Goal: Task Accomplishment & Management: Manage account settings

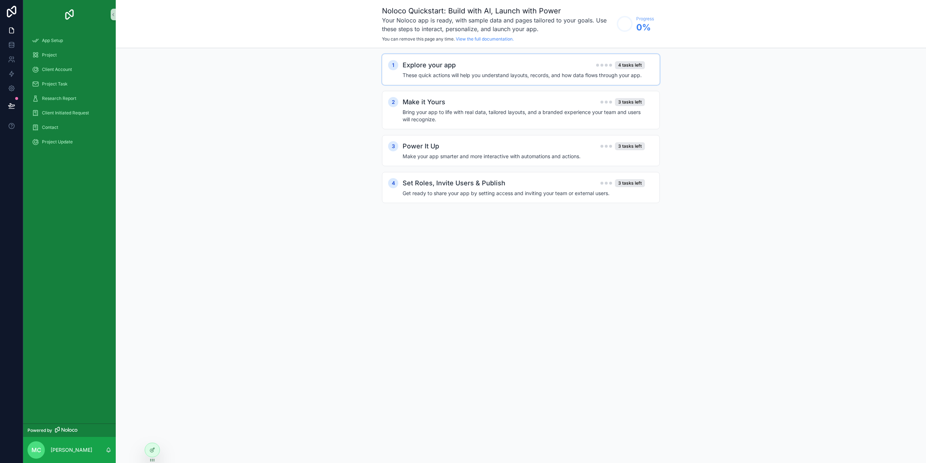
click at [425, 72] on h4 "These quick actions will help you understand layouts, records, and how data flo…" at bounding box center [524, 75] width 242 height 7
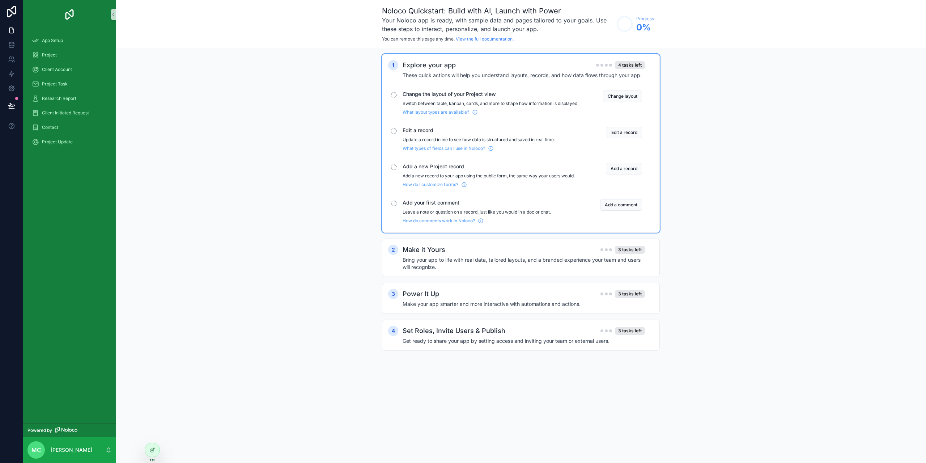
click at [424, 93] on span "Change the layout of your Project view" at bounding box center [491, 93] width 176 height 7
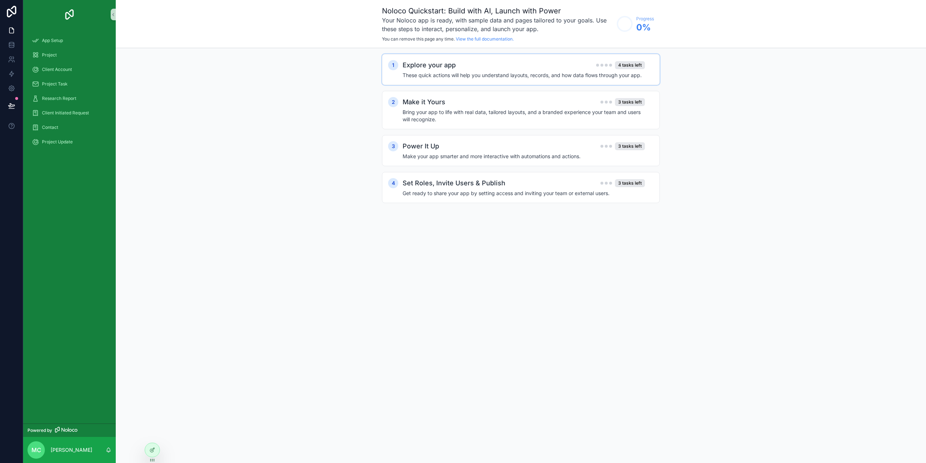
click at [446, 71] on div "Explore your app 4 tasks left These quick actions will help you understand layo…" at bounding box center [528, 69] width 251 height 19
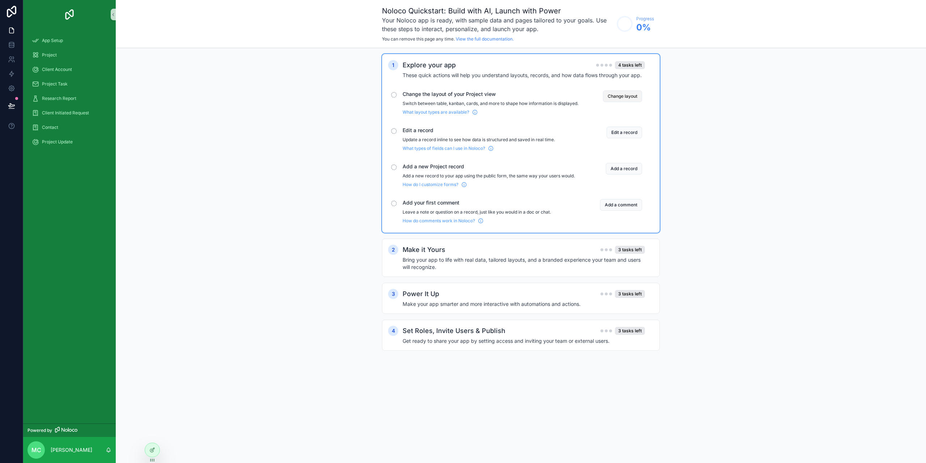
click at [620, 95] on button "Change layout" at bounding box center [622, 96] width 39 height 12
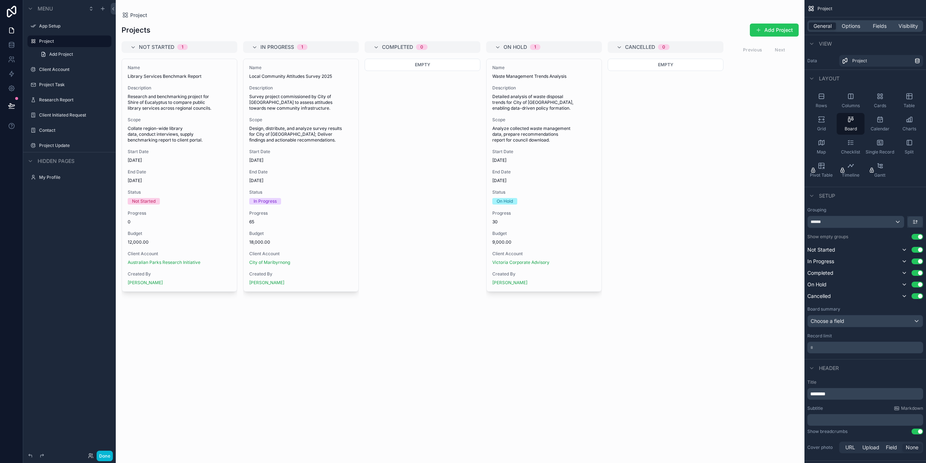
click at [770, 30] on div "scrollable content" at bounding box center [460, 231] width 689 height 463
click at [763, 33] on button "Add Project" at bounding box center [774, 30] width 49 height 13
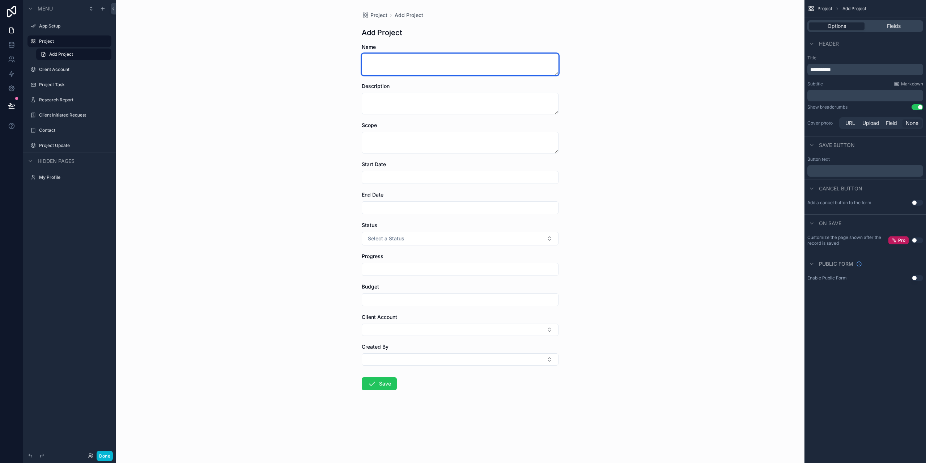
click at [407, 62] on textarea "scrollable content" at bounding box center [460, 65] width 197 height 22
type textarea "********"
click at [380, 175] on input "scrollable content" at bounding box center [460, 177] width 196 height 10
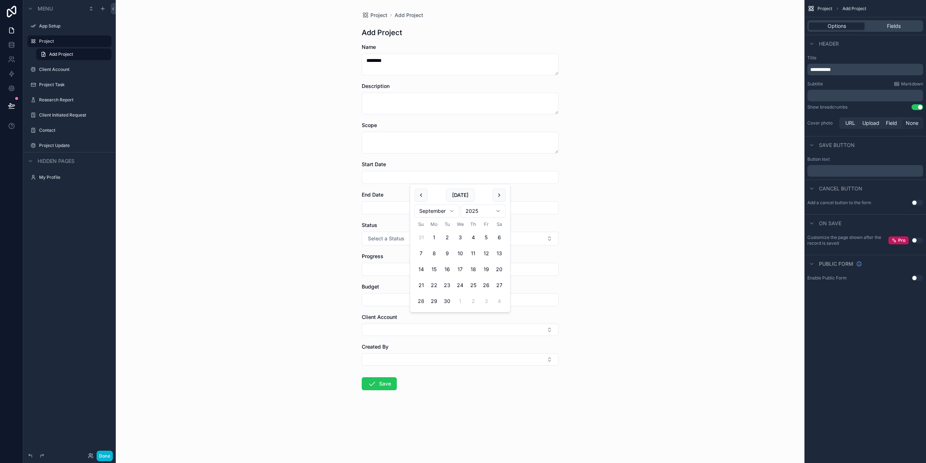
click at [455, 210] on html "**********" at bounding box center [463, 231] width 926 height 463
click at [435, 234] on button "1" at bounding box center [434, 237] width 13 height 13
type input "*********"
click at [395, 206] on input "scrollable content" at bounding box center [460, 208] width 196 height 10
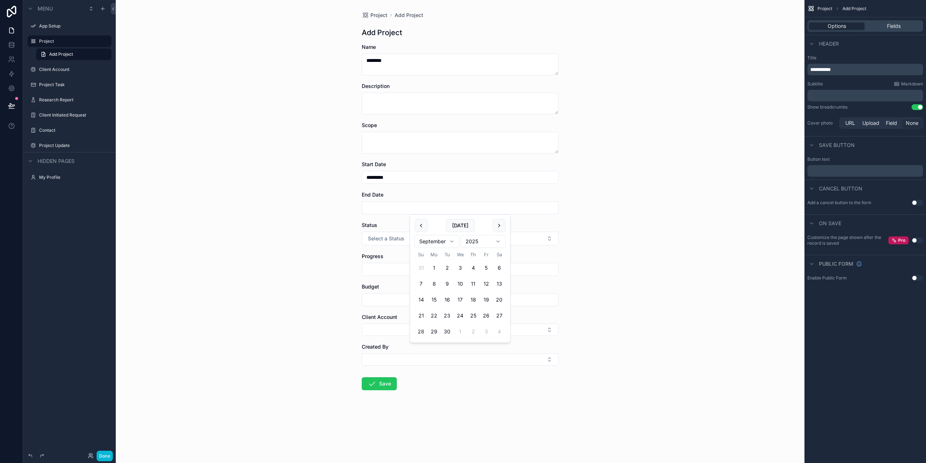
click at [451, 242] on html "**********" at bounding box center [463, 231] width 926 height 463
click at [496, 241] on html "**********" at bounding box center [463, 231] width 926 height 463
click at [499, 330] on button "31" at bounding box center [499, 331] width 13 height 13
type input "*********"
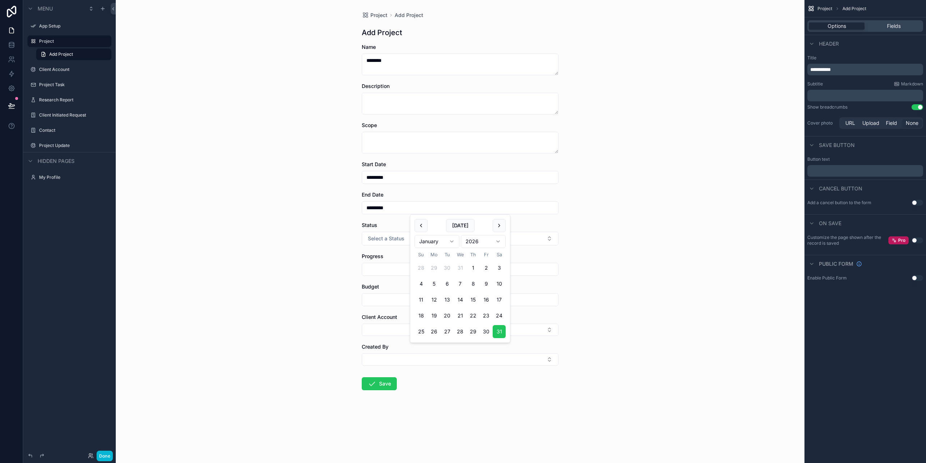
click at [624, 221] on div "Project Add Project Add Project Name ******** Description Scope Start Date ****…" at bounding box center [460, 231] width 689 height 463
click at [402, 270] on input "scrollable content" at bounding box center [460, 269] width 196 height 10
click at [401, 238] on span "Select a Status" at bounding box center [386, 238] width 37 height 7
click at [382, 264] on div "Not Started" at bounding box center [383, 267] width 24 height 7
click at [371, 271] on input "scrollable content" at bounding box center [460, 269] width 196 height 10
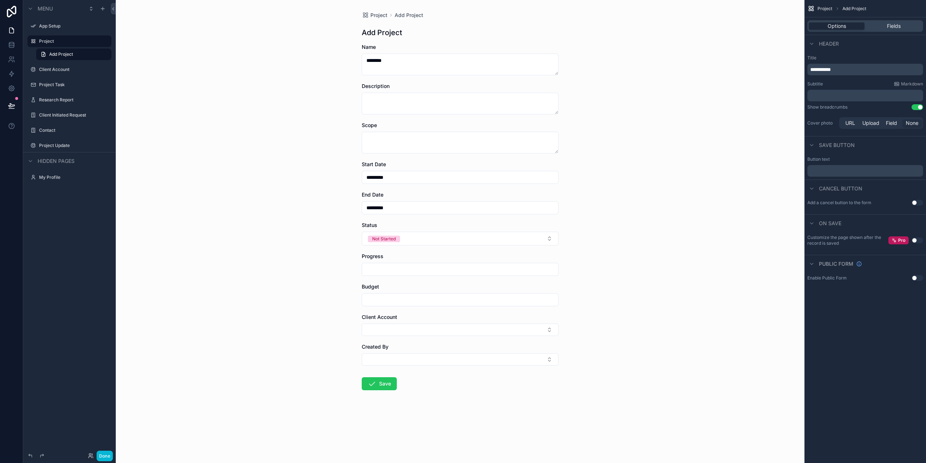
click at [344, 306] on div "Project Add Project Add Project Name ******** Description Scope Start Date ****…" at bounding box center [460, 231] width 689 height 463
click at [379, 330] on button "Select Button" at bounding box center [460, 329] width 197 height 12
drag, startPoint x: 379, startPoint y: 330, endPoint x: 413, endPoint y: 356, distance: 42.7
click at [379, 330] on button "Select Button" at bounding box center [460, 329] width 197 height 12
click at [385, 358] on button "Select Button" at bounding box center [460, 359] width 197 height 12
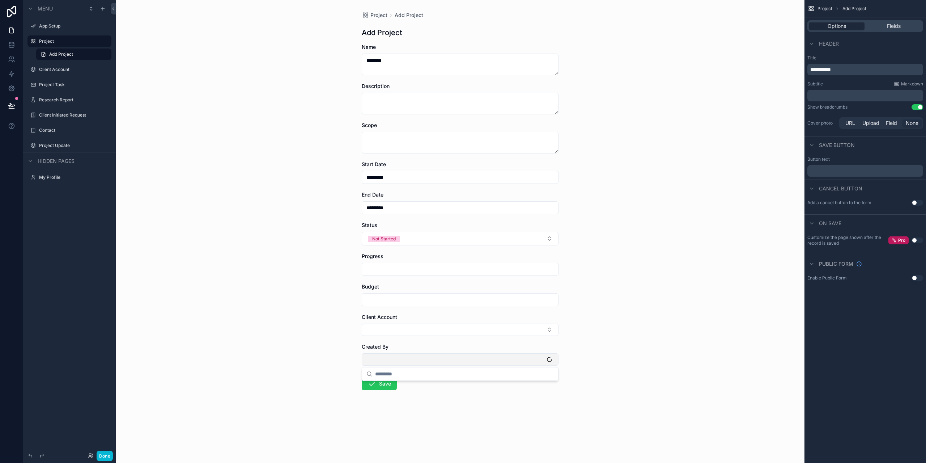
click at [385, 358] on button "Select Button" at bounding box center [460, 359] width 197 height 12
click at [378, 382] on button "Save" at bounding box center [379, 383] width 35 height 13
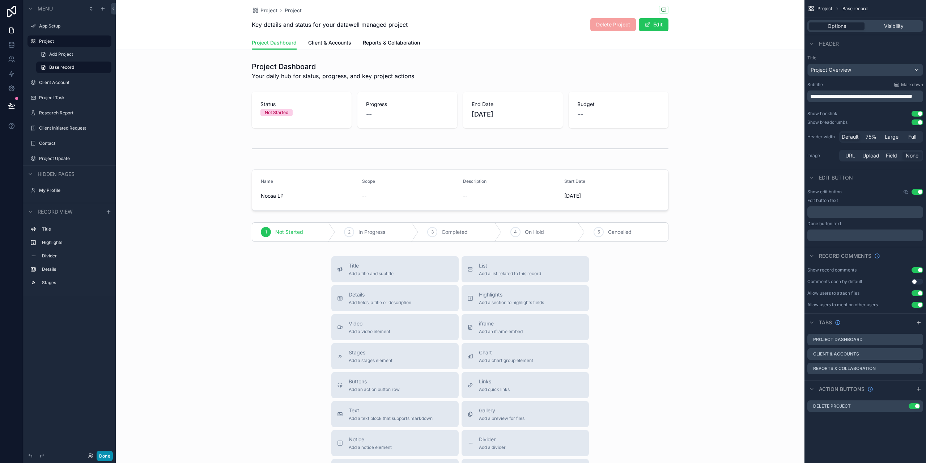
click at [102, 453] on button "Done" at bounding box center [105, 455] width 16 height 10
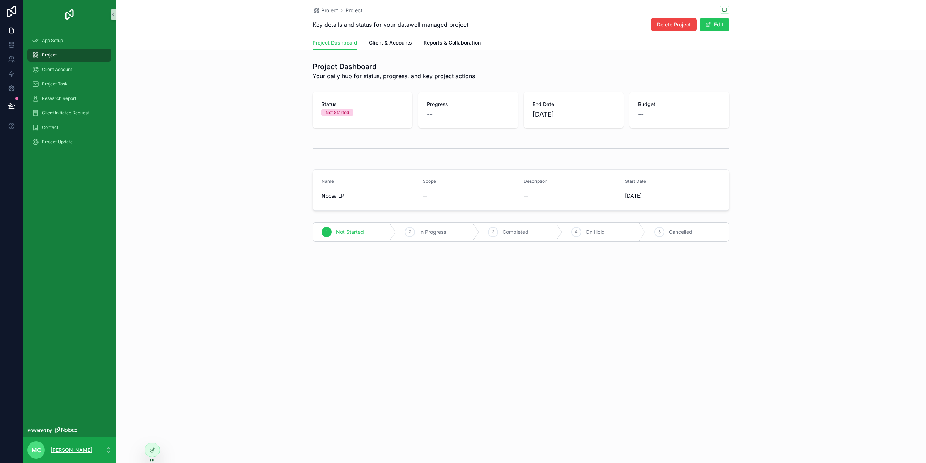
click at [75, 451] on p "[PERSON_NAME]" at bounding box center [72, 449] width 42 height 7
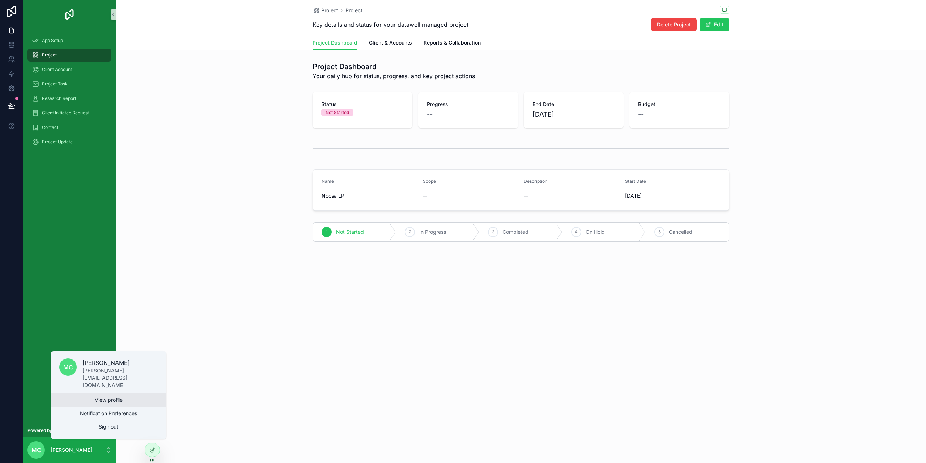
click at [102, 400] on link "View profile" at bounding box center [109, 399] width 116 height 13
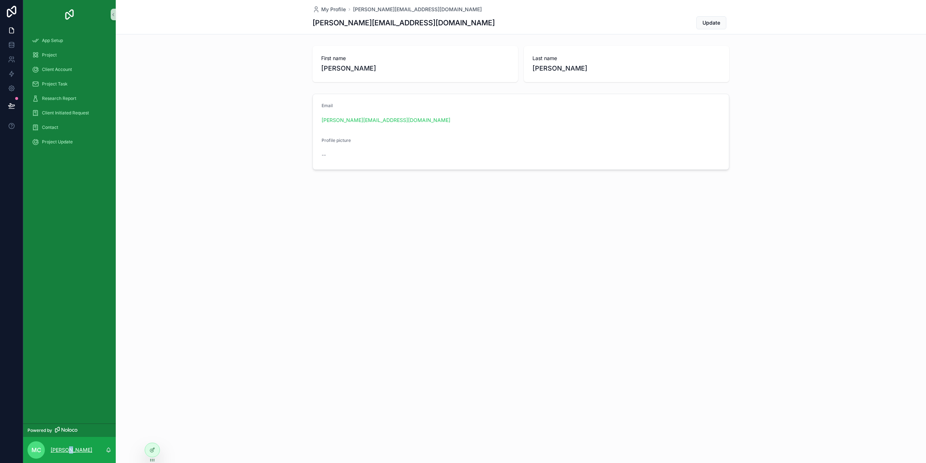
click at [69, 451] on p "[PERSON_NAME]" at bounding box center [72, 449] width 42 height 7
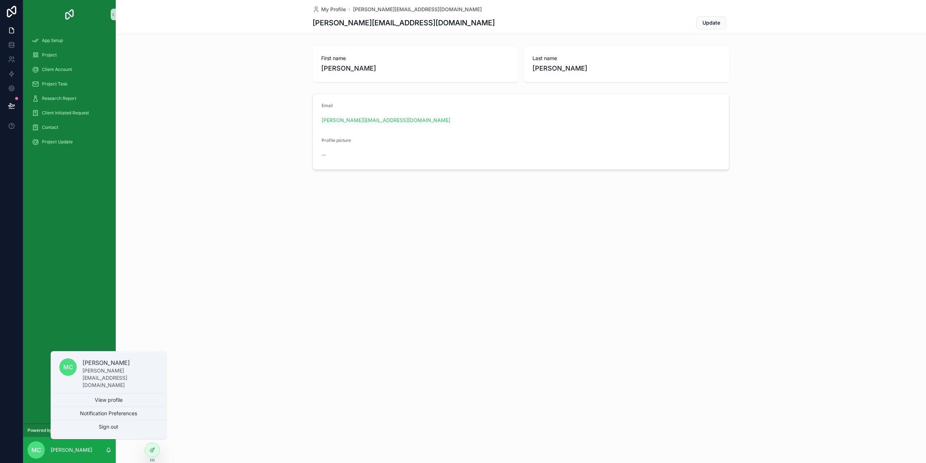
click at [199, 353] on div "My Profile [PERSON_NAME][EMAIL_ADDRESS][DOMAIN_NAME] [PERSON_NAME][EMAIL_ADDRES…" at bounding box center [521, 231] width 810 height 463
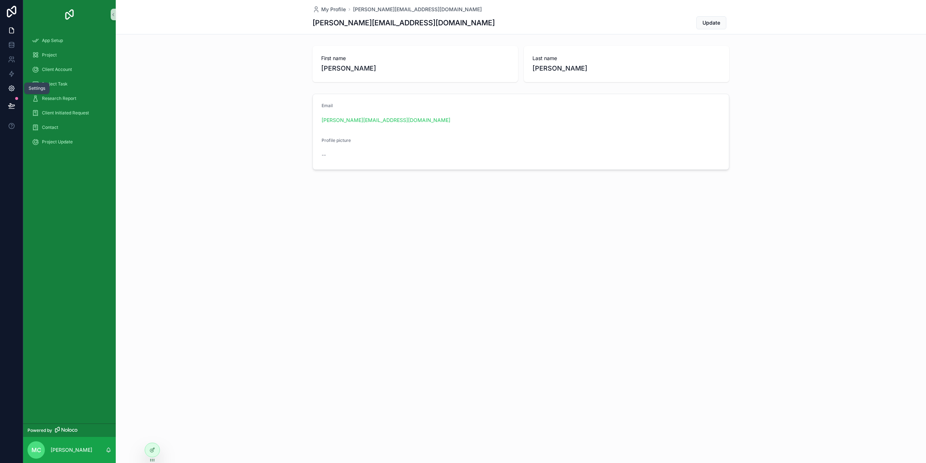
click at [10, 84] on link at bounding box center [11, 88] width 23 height 14
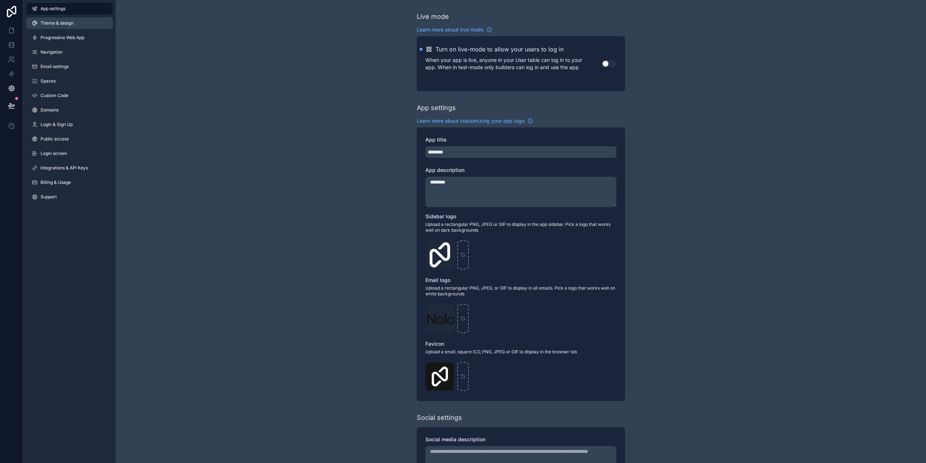
click at [60, 26] on span "Theme & design" at bounding box center [57, 23] width 33 height 6
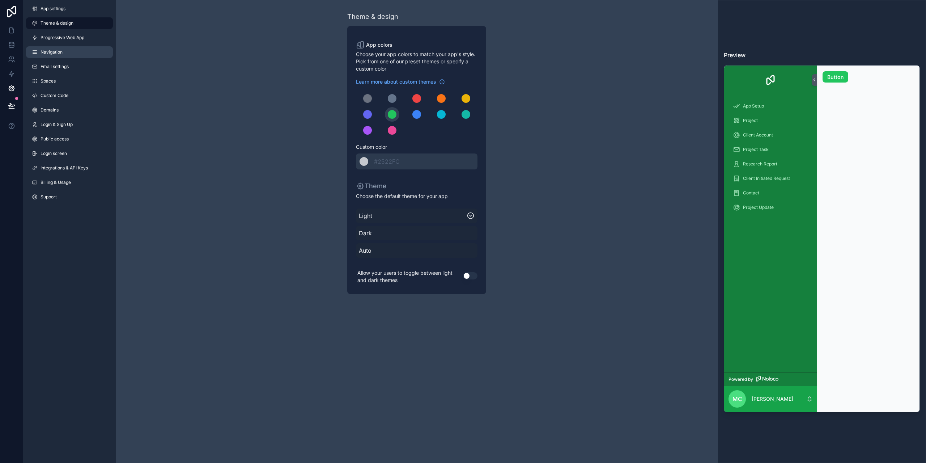
click at [55, 51] on span "Navigation" at bounding box center [52, 52] width 22 height 6
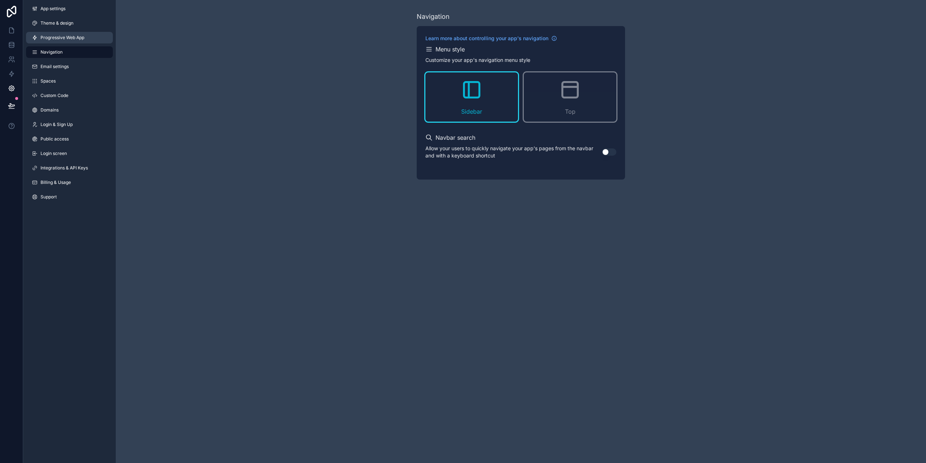
click at [53, 37] on span "Progressive Web App" at bounding box center [63, 38] width 44 height 6
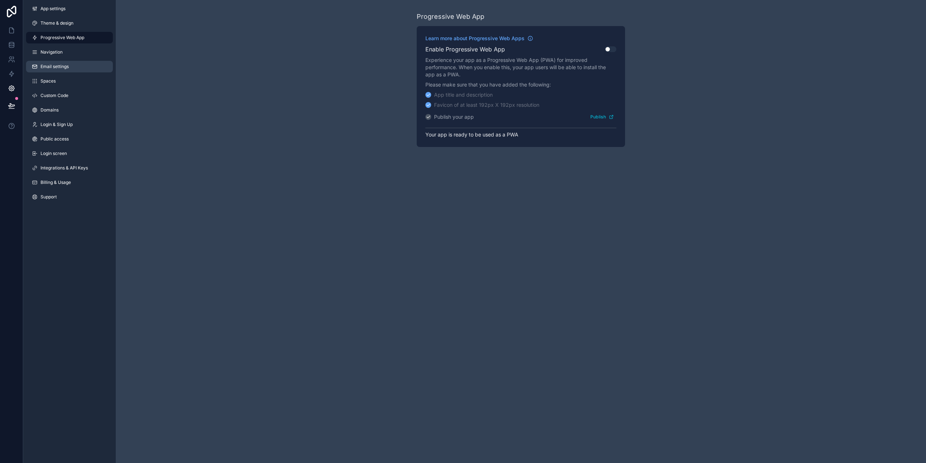
click at [56, 68] on span "Email settings" at bounding box center [55, 67] width 28 height 6
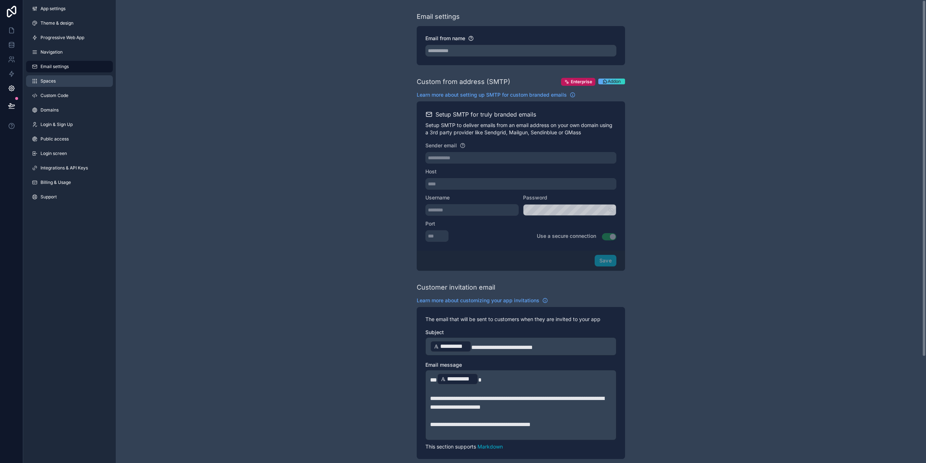
click at [64, 80] on link "Spaces" at bounding box center [69, 81] width 87 height 12
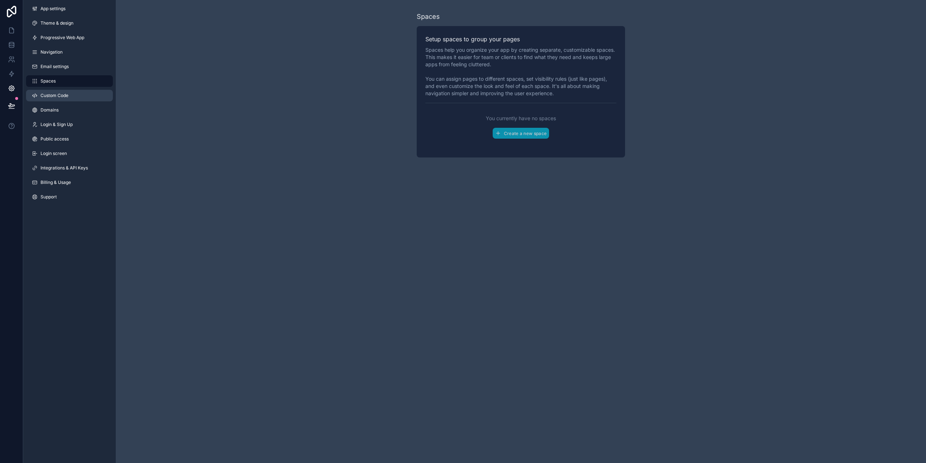
click at [59, 96] on span "Custom Code" at bounding box center [55, 96] width 28 height 6
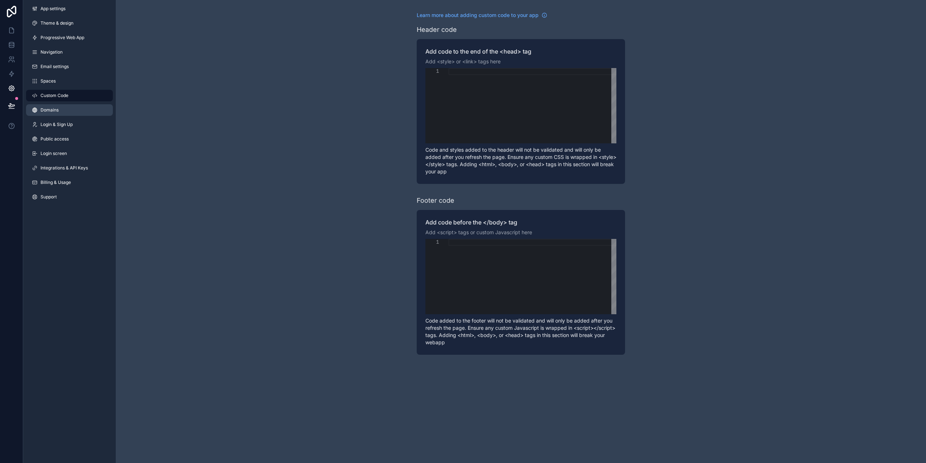
click at [47, 111] on span "Domains" at bounding box center [50, 110] width 18 height 6
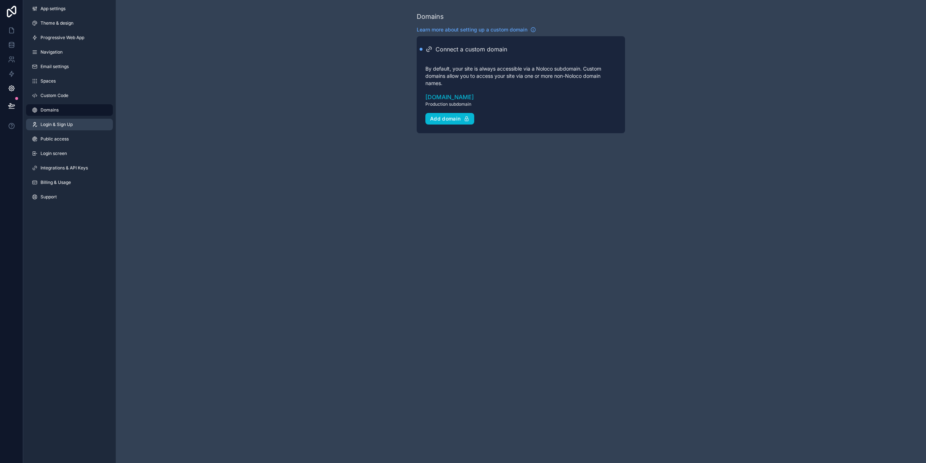
click at [61, 120] on link "Login & Sign Up" at bounding box center [69, 125] width 87 height 12
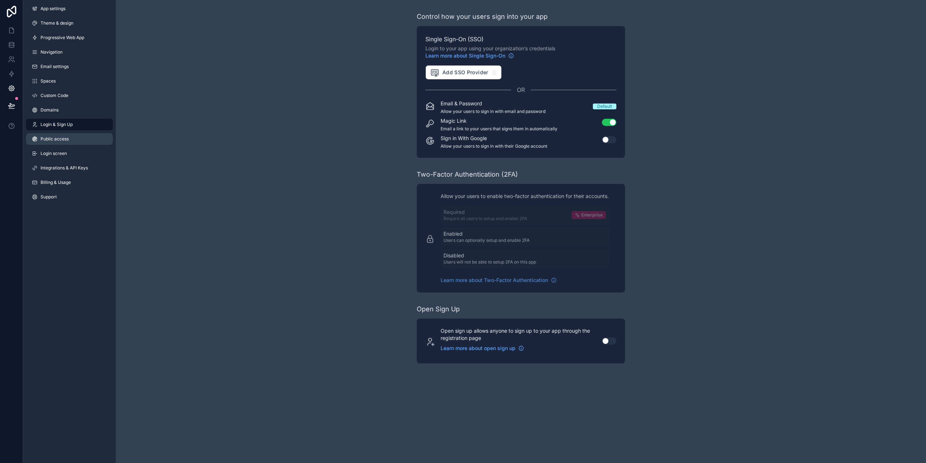
click at [50, 140] on span "Public access" at bounding box center [55, 139] width 28 height 6
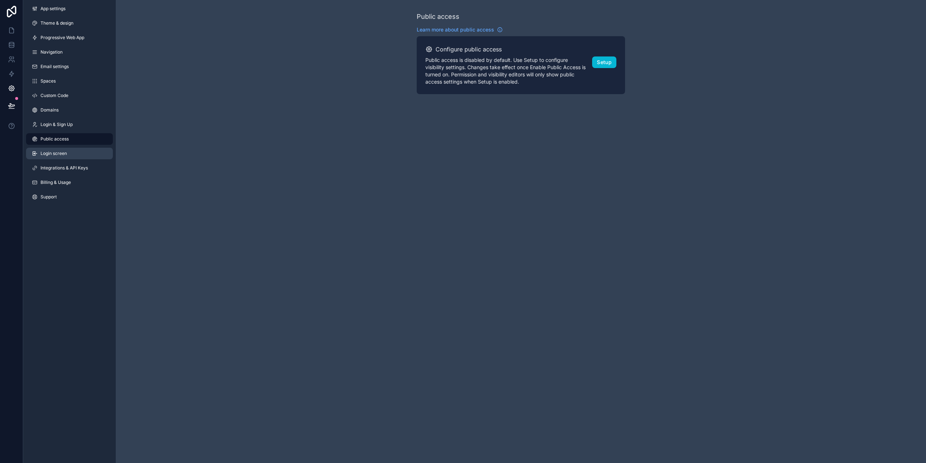
click at [58, 153] on span "Login screen" at bounding box center [54, 153] width 26 height 6
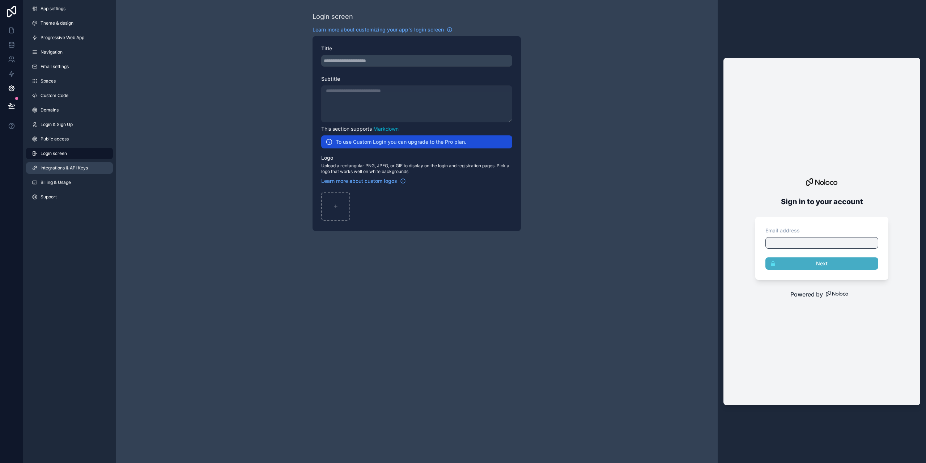
click at [65, 170] on span "Integrations & API Keys" at bounding box center [64, 168] width 47 height 6
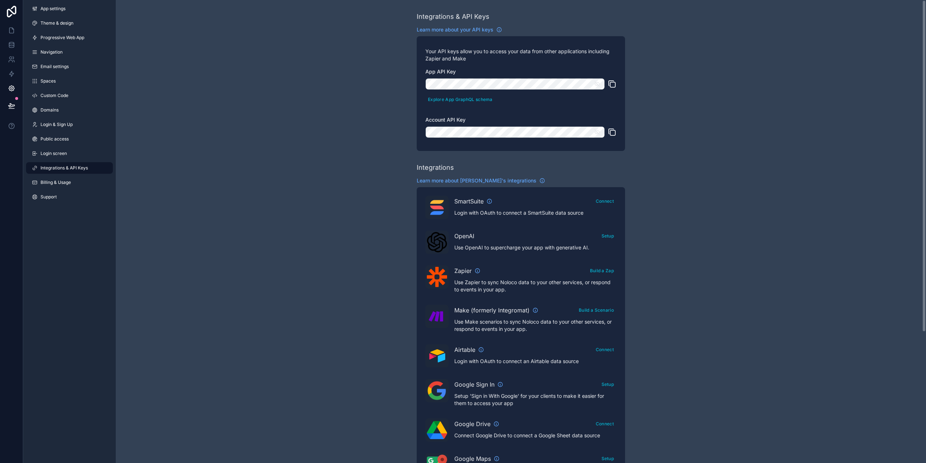
click at [253, 210] on div "Integrations & API Keys Learn more about your API keys Your API keys allow you …" at bounding box center [521, 322] width 810 height 645
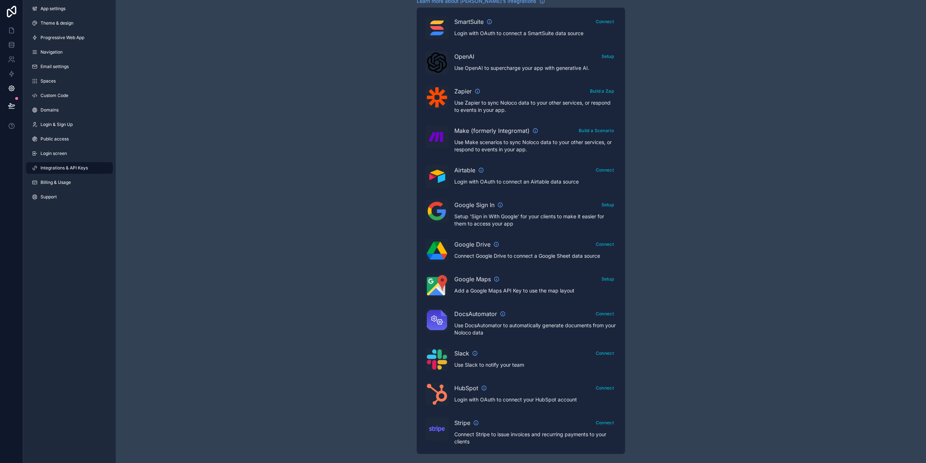
scroll to position [182, 0]
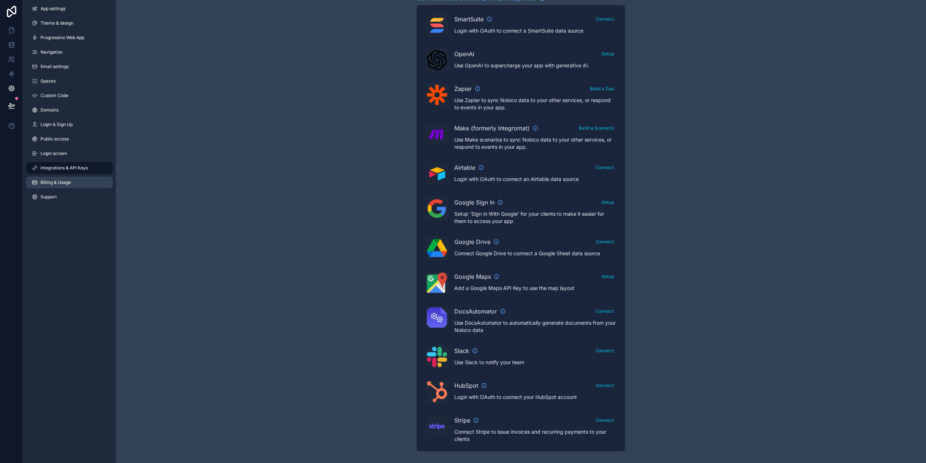
click at [62, 178] on link "Billing & Usage" at bounding box center [69, 183] width 87 height 12
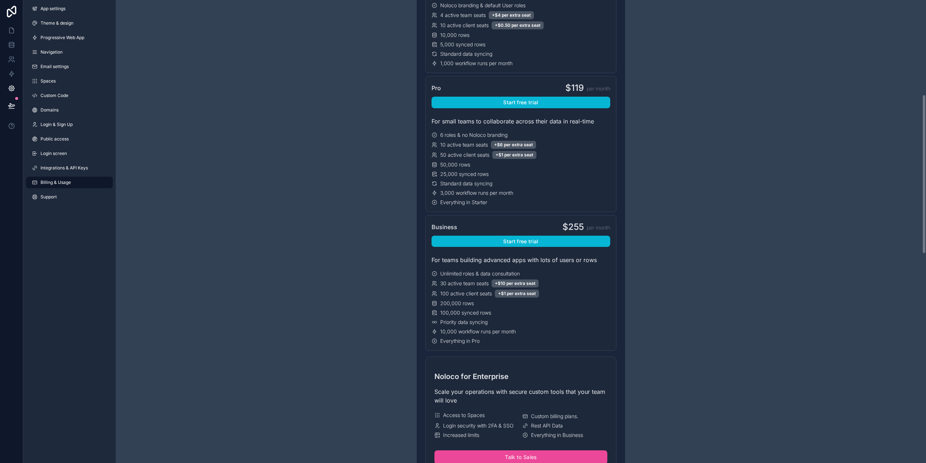
scroll to position [289, 0]
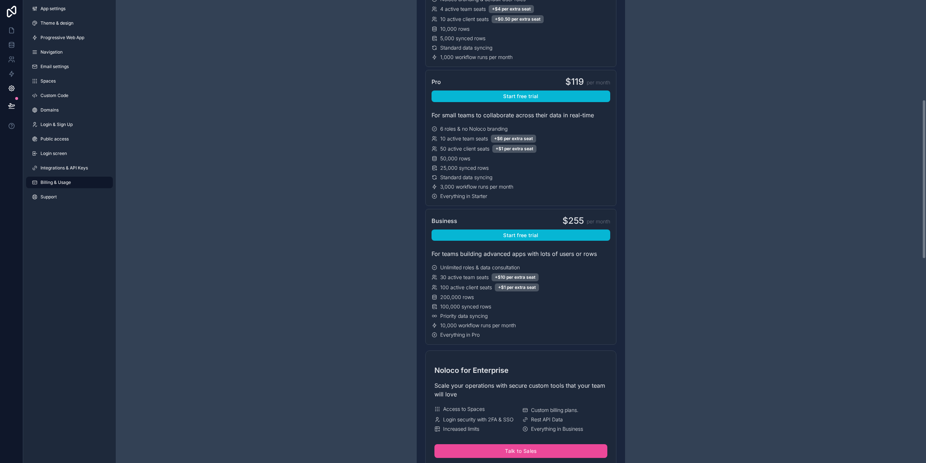
click at [217, 102] on div "Have a question about billing, explore our FAQs Billing Change your billing set…" at bounding box center [521, 383] width 810 height 1345
